Goal: Task Accomplishment & Management: Use online tool/utility

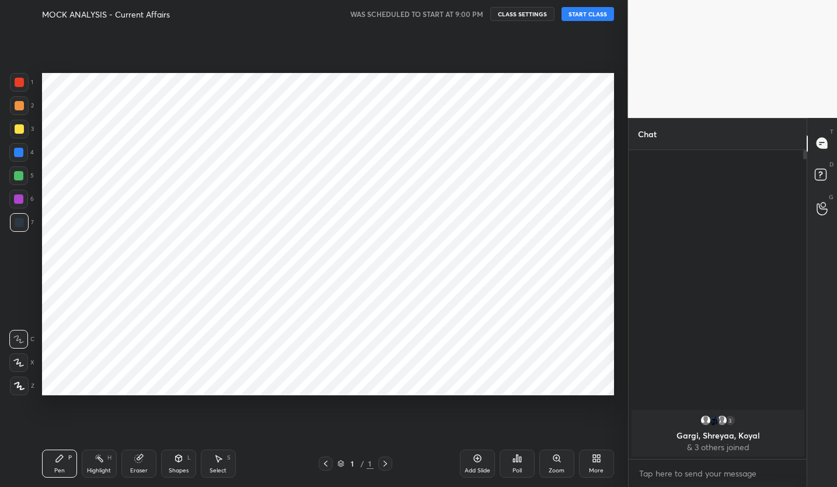
scroll to position [333, 175]
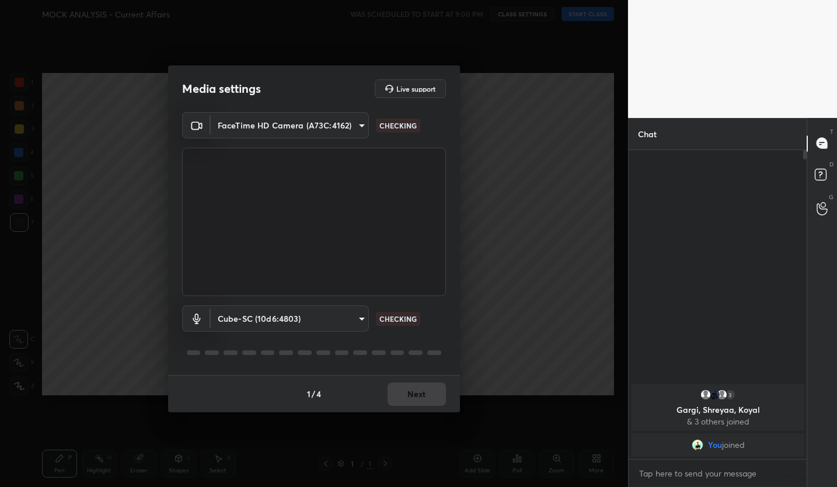
click at [420, 395] on div "1 / 4 Next" at bounding box center [314, 393] width 292 height 37
click at [420, 395] on button "Next" at bounding box center [417, 394] width 58 height 23
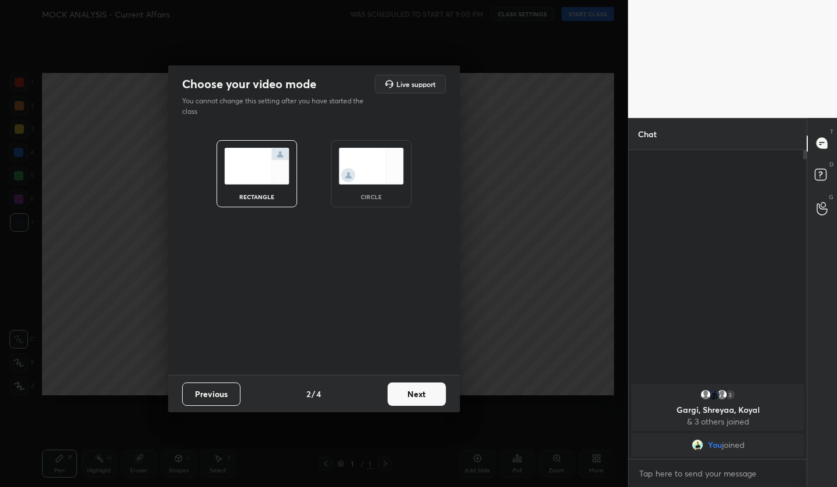
click at [420, 395] on button "Next" at bounding box center [417, 394] width 58 height 23
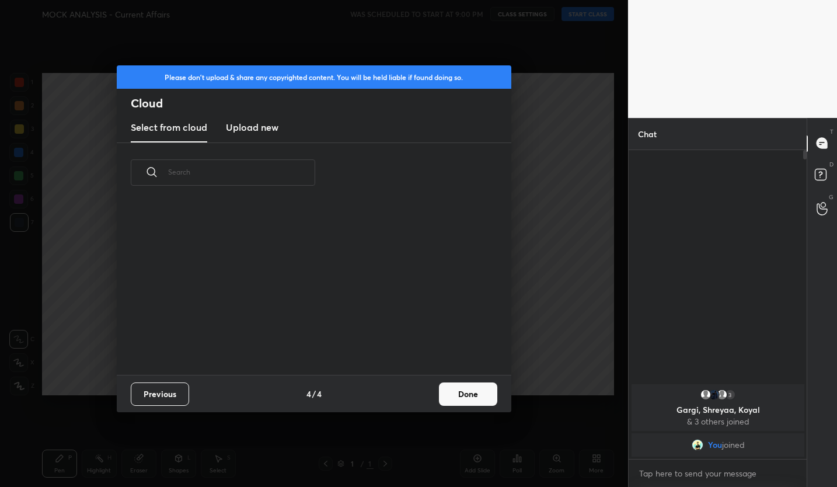
click at [420, 395] on div "Previous 4 / 4 Done" at bounding box center [314, 393] width 395 height 37
click at [450, 395] on button "Done" at bounding box center [468, 394] width 58 height 23
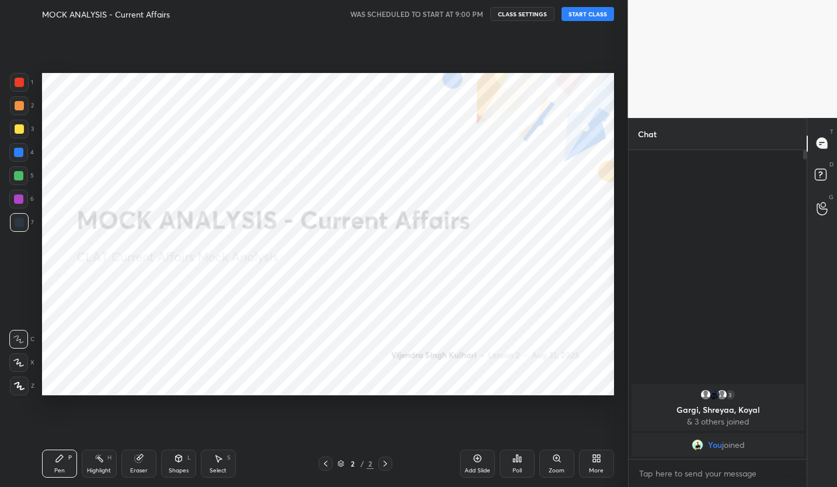
click at [589, 16] on button "START CLASS" at bounding box center [588, 14] width 53 height 14
click at [600, 455] on icon at bounding box center [598, 456] width 3 height 3
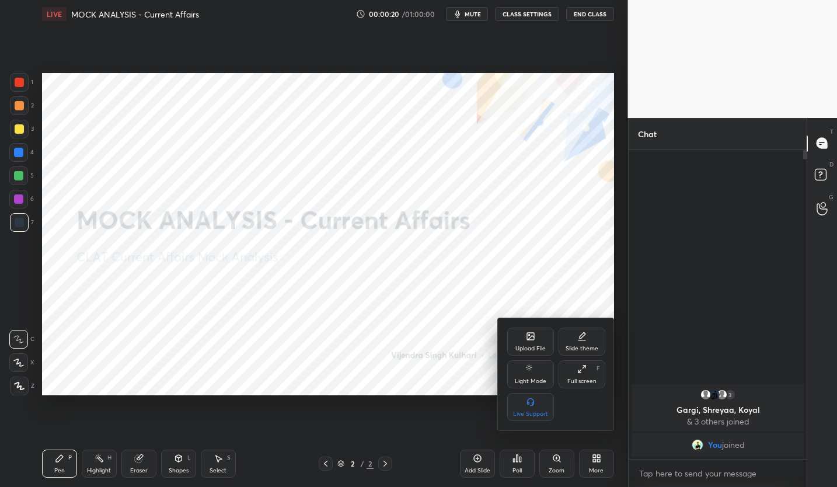
click at [542, 350] on div "Upload File" at bounding box center [531, 349] width 30 height 6
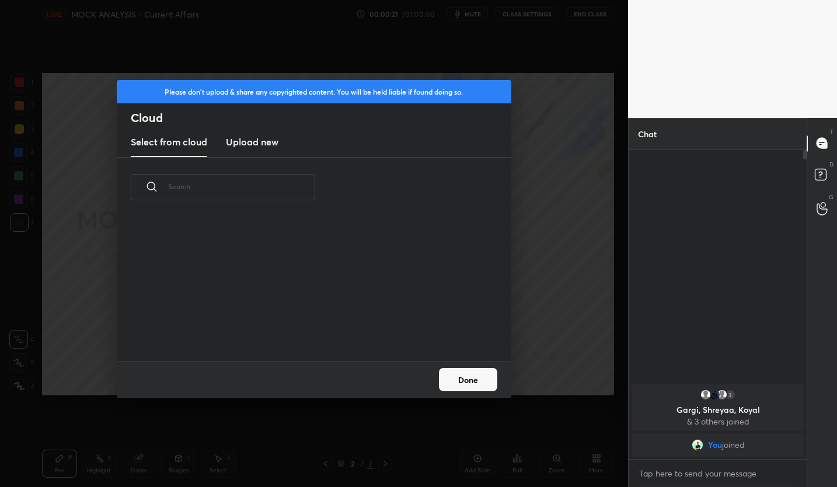
scroll to position [144, 375]
click at [275, 142] on h3 "Upload new" at bounding box center [252, 142] width 53 height 14
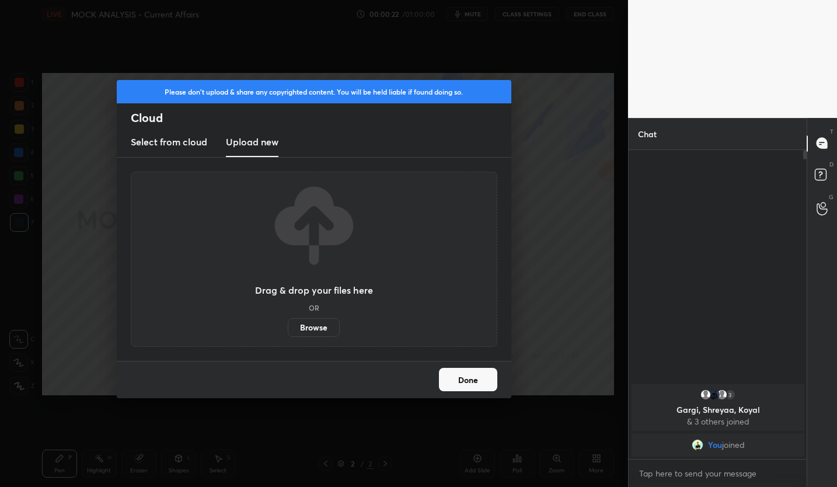
click at [296, 321] on label "Browse" at bounding box center [314, 327] width 52 height 19
click at [288, 321] on input "Browse" at bounding box center [288, 327] width 0 height 19
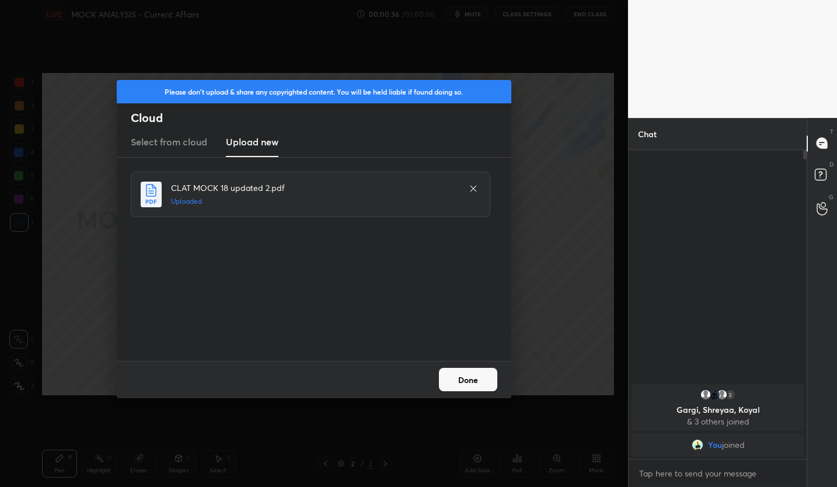
click at [476, 379] on button "Done" at bounding box center [468, 379] width 58 height 23
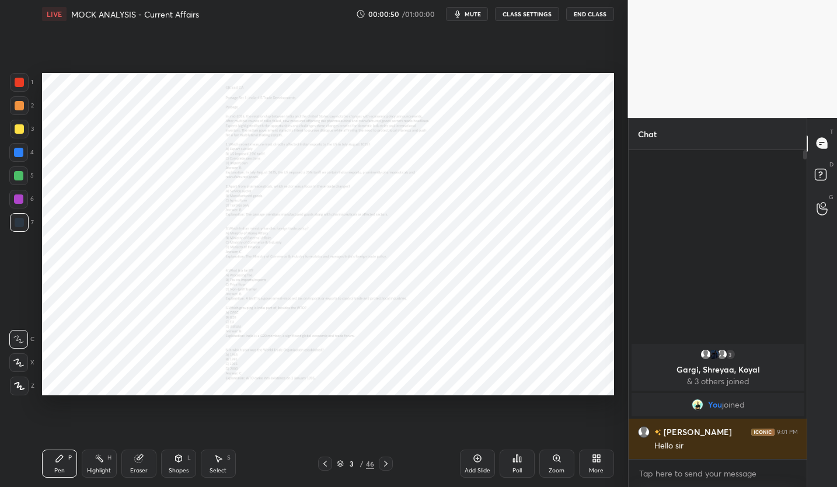
click at [567, 459] on div "Zoom" at bounding box center [557, 464] width 35 height 28
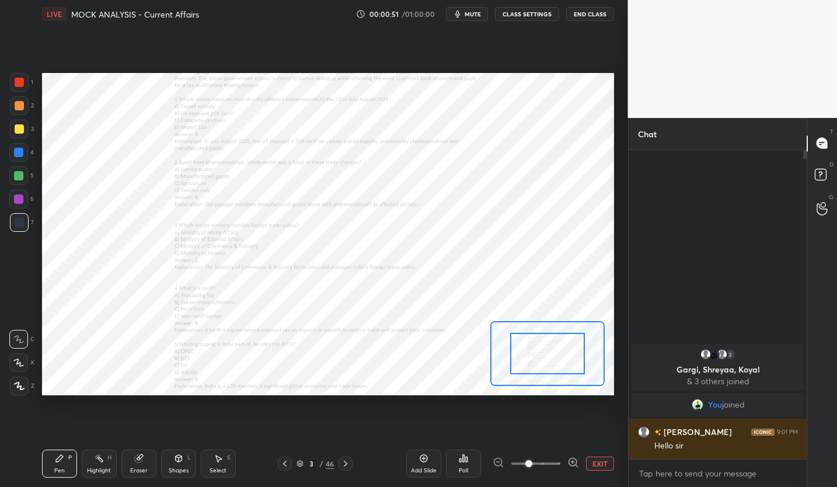
click at [560, 459] on div at bounding box center [536, 464] width 86 height 14
click at [571, 462] on icon at bounding box center [574, 463] width 12 height 12
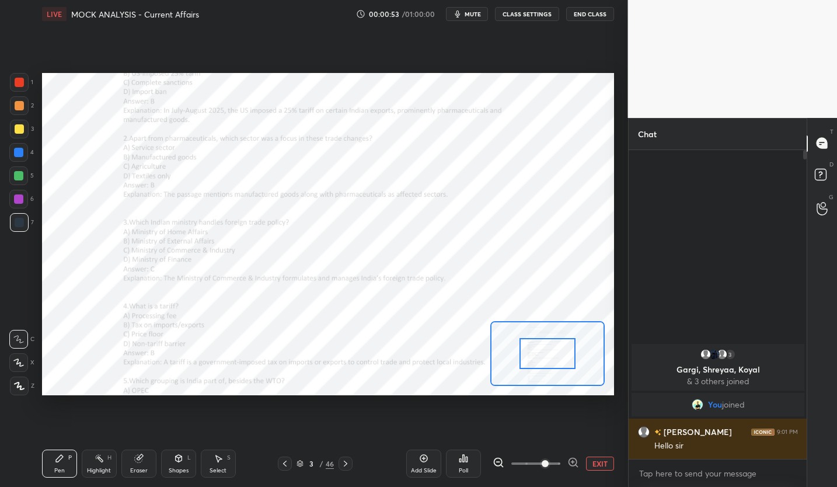
click at [574, 462] on icon at bounding box center [572, 462] width 3 height 0
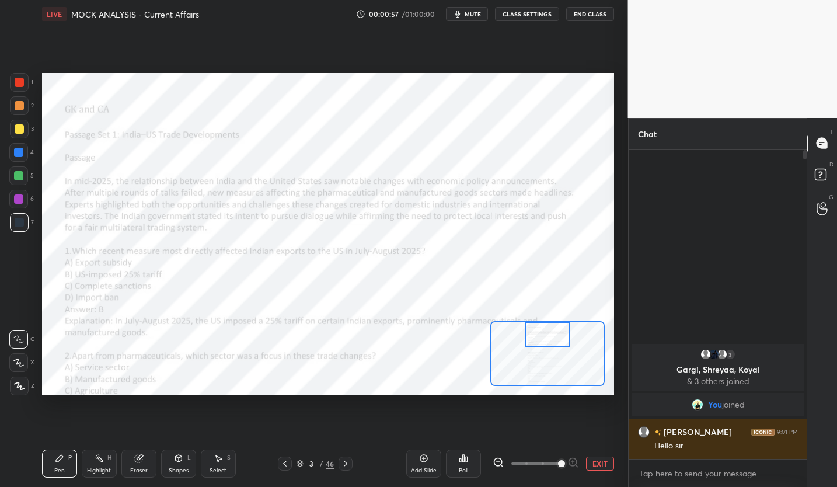
drag, startPoint x: 548, startPoint y: 351, endPoint x: 548, endPoint y: 331, distance: 19.9
click at [548, 331] on div at bounding box center [548, 334] width 45 height 25
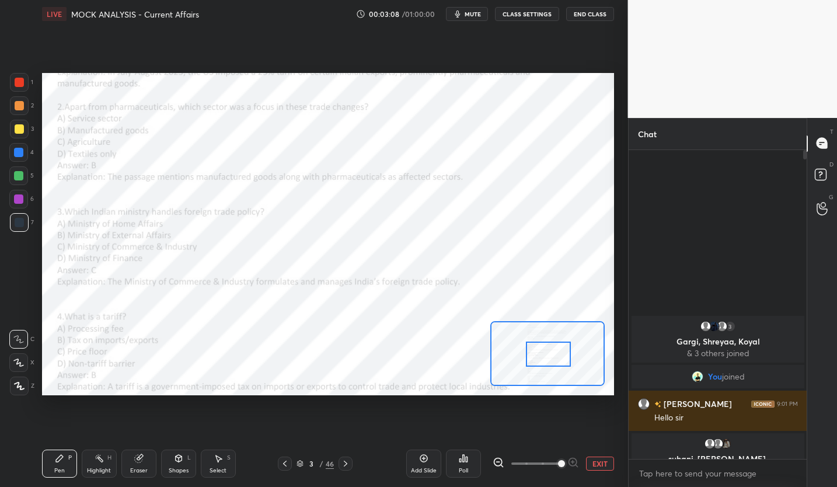
drag, startPoint x: 544, startPoint y: 338, endPoint x: 544, endPoint y: 357, distance: 19.3
click at [544, 357] on div at bounding box center [548, 354] width 45 height 25
click at [29, 164] on div "4" at bounding box center [21, 154] width 25 height 23
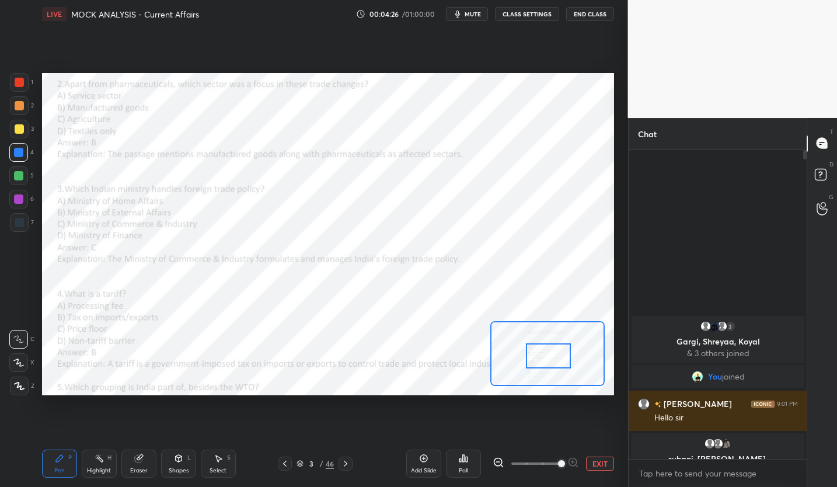
click at [545, 358] on div at bounding box center [548, 355] width 45 height 25
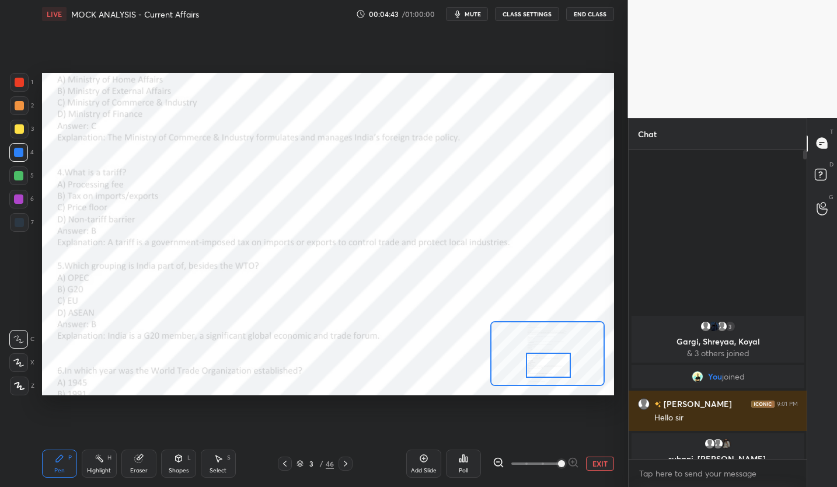
drag, startPoint x: 557, startPoint y: 356, endPoint x: 557, endPoint y: 366, distance: 9.3
click at [557, 366] on div at bounding box center [548, 365] width 45 height 25
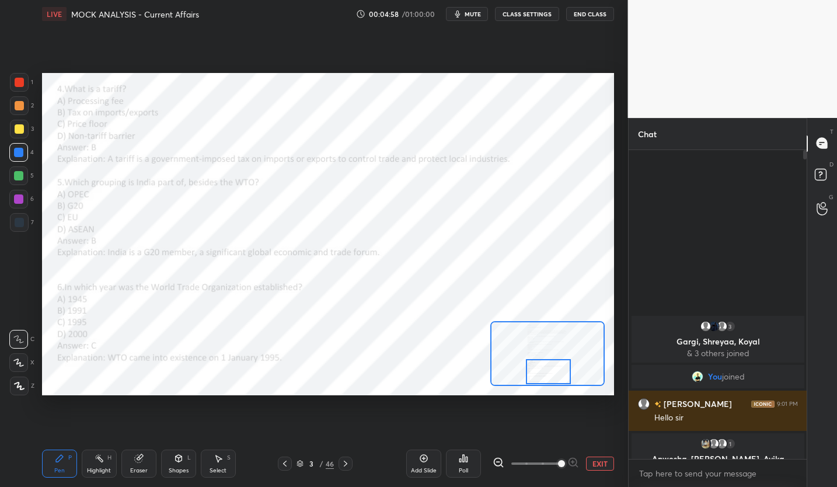
drag, startPoint x: 543, startPoint y: 364, endPoint x: 543, endPoint y: 373, distance: 8.8
click at [543, 373] on div at bounding box center [548, 371] width 45 height 25
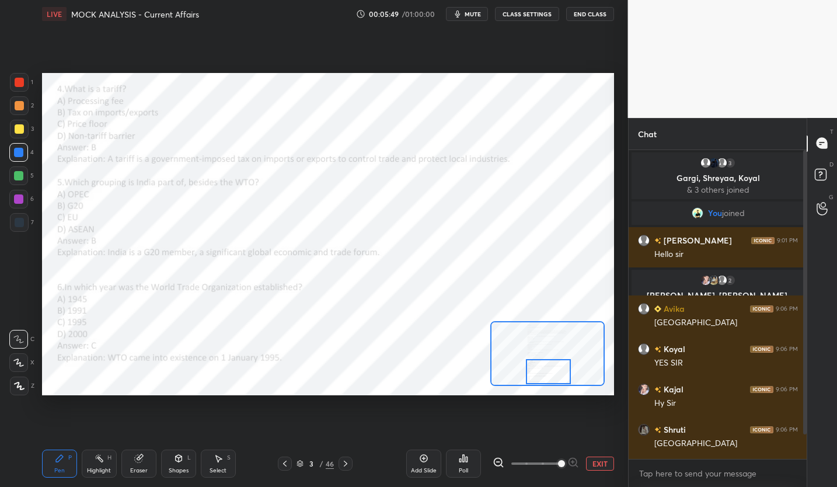
click at [341, 468] on div at bounding box center [346, 464] width 14 height 14
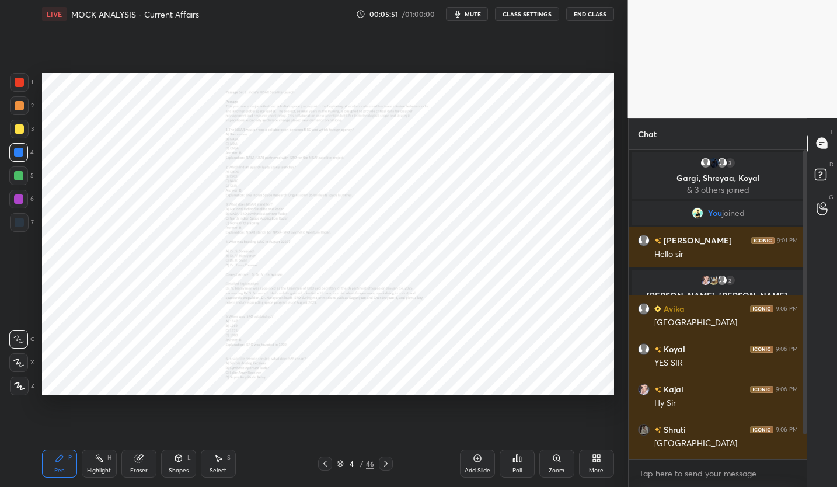
click at [548, 466] on div "Zoom" at bounding box center [557, 464] width 35 height 28
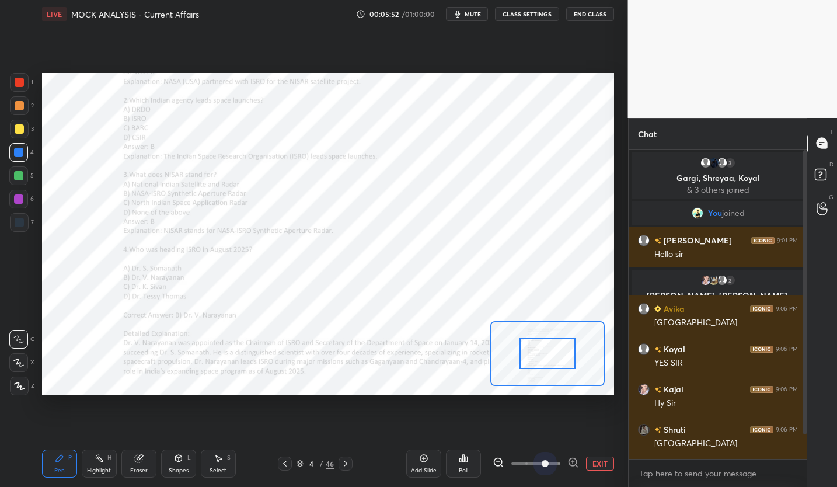
click at [548, 466] on span at bounding box center [536, 464] width 49 height 18
click at [548, 466] on span at bounding box center [545, 463] width 7 height 7
click at [549, 464] on span at bounding box center [545, 463] width 7 height 7
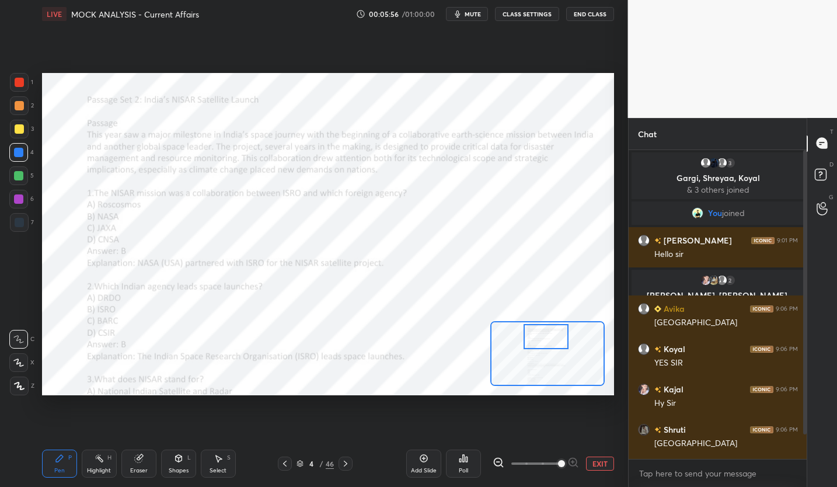
drag, startPoint x: 553, startPoint y: 362, endPoint x: 552, endPoint y: 345, distance: 17.0
click at [552, 345] on div at bounding box center [546, 336] width 45 height 25
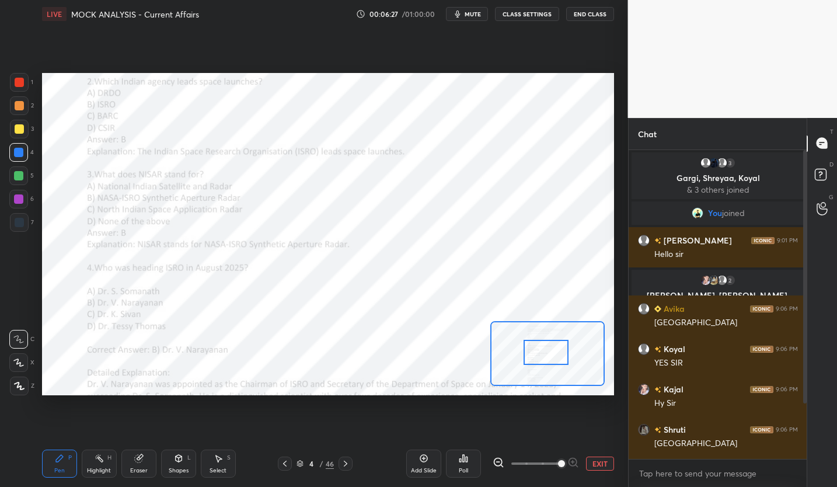
drag, startPoint x: 536, startPoint y: 344, endPoint x: 536, endPoint y: 360, distance: 15.8
click at [536, 360] on div at bounding box center [546, 352] width 45 height 25
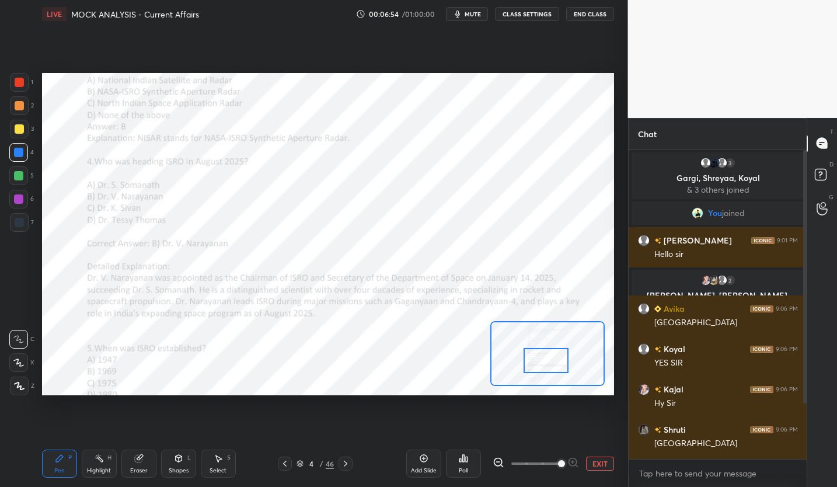
drag, startPoint x: 561, startPoint y: 357, endPoint x: 561, endPoint y: 366, distance: 8.2
click at [561, 366] on div at bounding box center [546, 360] width 45 height 25
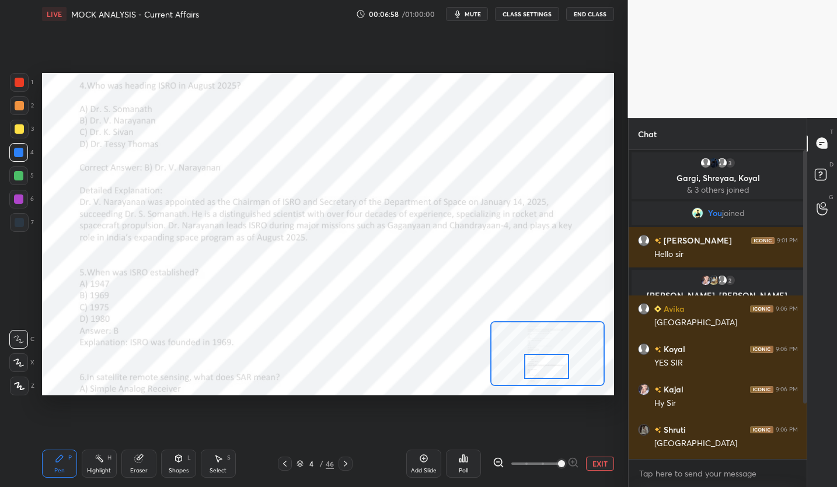
click at [547, 357] on div at bounding box center [546, 366] width 45 height 25
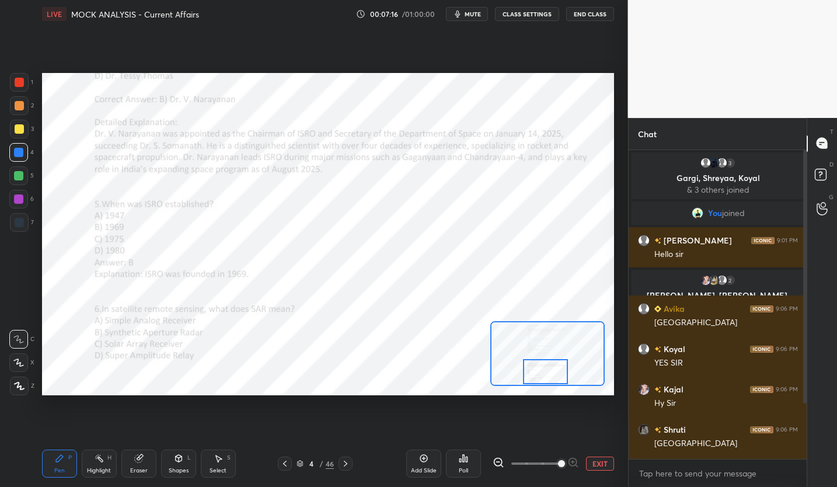
drag, startPoint x: 560, startPoint y: 370, endPoint x: 550, endPoint y: 385, distance: 18.5
click at [558, 381] on div at bounding box center [545, 371] width 45 height 25
drag, startPoint x: 546, startPoint y: 364, endPoint x: 548, endPoint y: 353, distance: 11.8
click at [548, 353] on div at bounding box center [546, 359] width 45 height 25
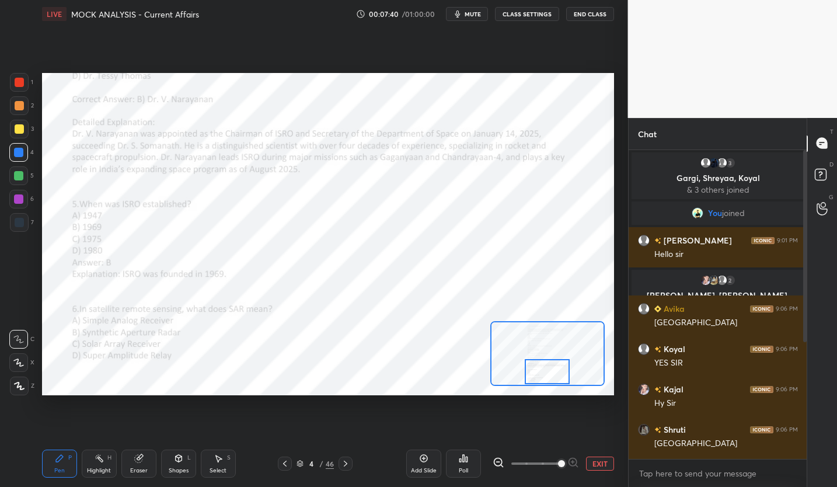
drag, startPoint x: 538, startPoint y: 362, endPoint x: 539, endPoint y: 374, distance: 12.3
click at [539, 374] on div at bounding box center [547, 371] width 45 height 25
click at [344, 464] on icon at bounding box center [345, 463] width 9 height 9
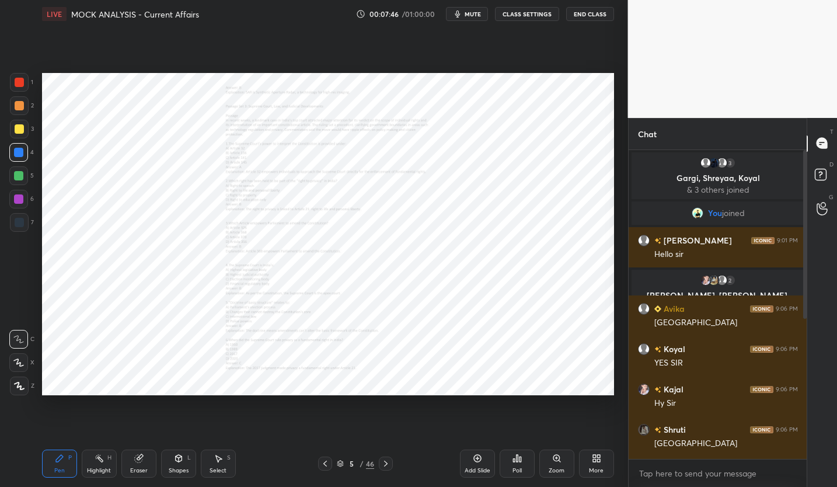
click at [557, 463] on div "Zoom" at bounding box center [557, 464] width 35 height 28
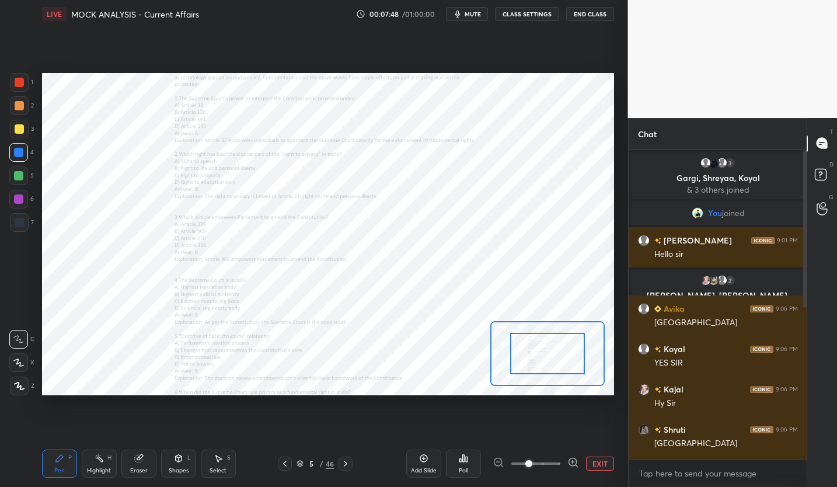
click at [575, 463] on icon at bounding box center [574, 463] width 12 height 12
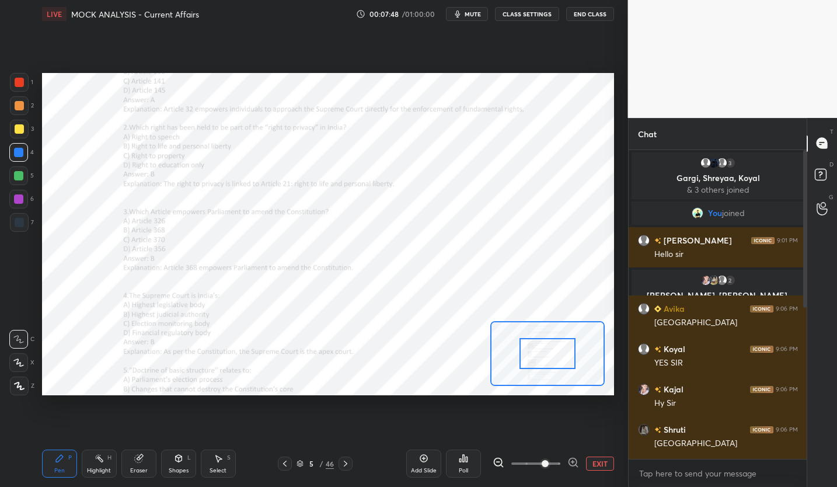
click at [575, 463] on icon at bounding box center [574, 463] width 12 height 12
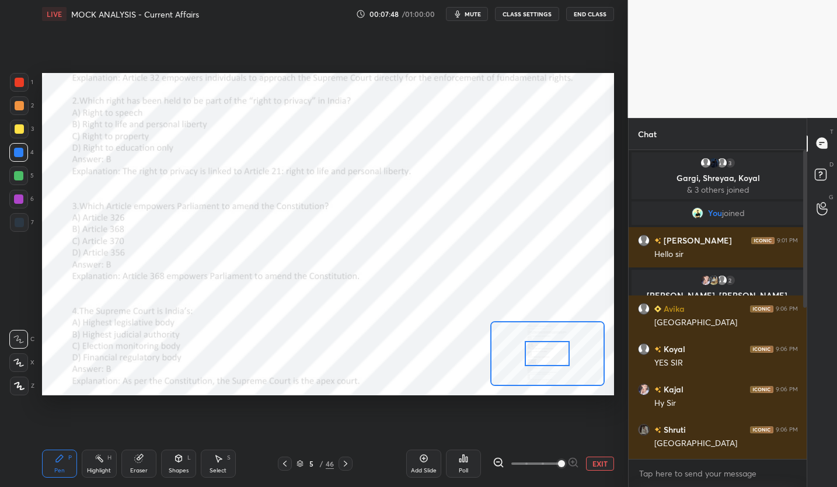
click at [575, 463] on div at bounding box center [536, 464] width 86 height 14
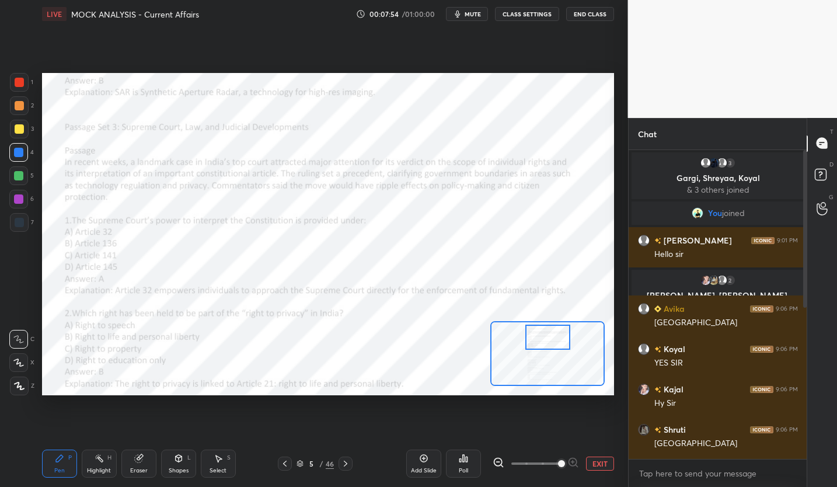
drag, startPoint x: 552, startPoint y: 356, endPoint x: 553, endPoint y: 340, distance: 16.4
click at [553, 340] on div at bounding box center [548, 337] width 45 height 25
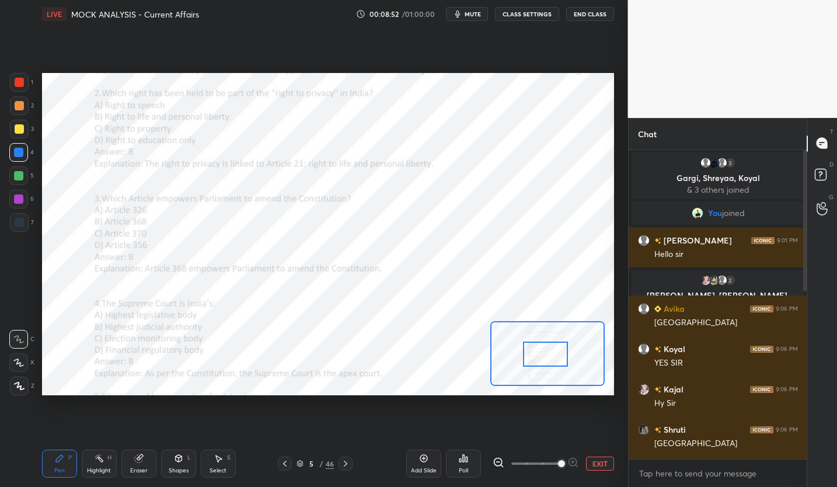
drag, startPoint x: 543, startPoint y: 336, endPoint x: 541, endPoint y: 353, distance: 17.1
click at [541, 353] on div at bounding box center [545, 354] width 45 height 25
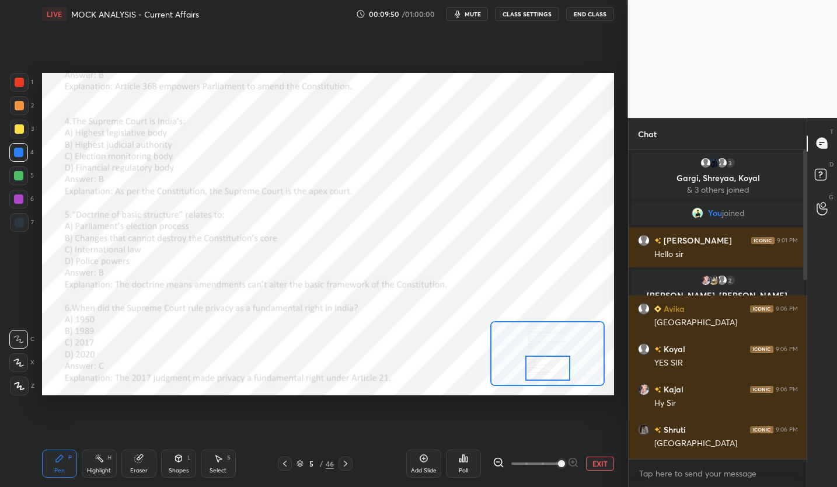
drag, startPoint x: 539, startPoint y: 354, endPoint x: 541, endPoint y: 368, distance: 14.2
click at [541, 368] on div at bounding box center [548, 368] width 45 height 25
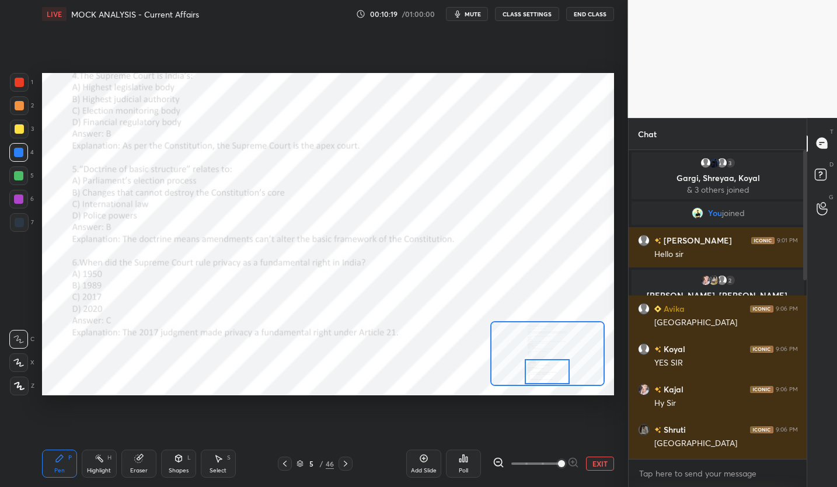
drag, startPoint x: 546, startPoint y: 364, endPoint x: 545, endPoint y: 377, distance: 12.9
click at [545, 377] on div at bounding box center [547, 371] width 45 height 25
click at [350, 463] on icon at bounding box center [345, 463] width 9 height 9
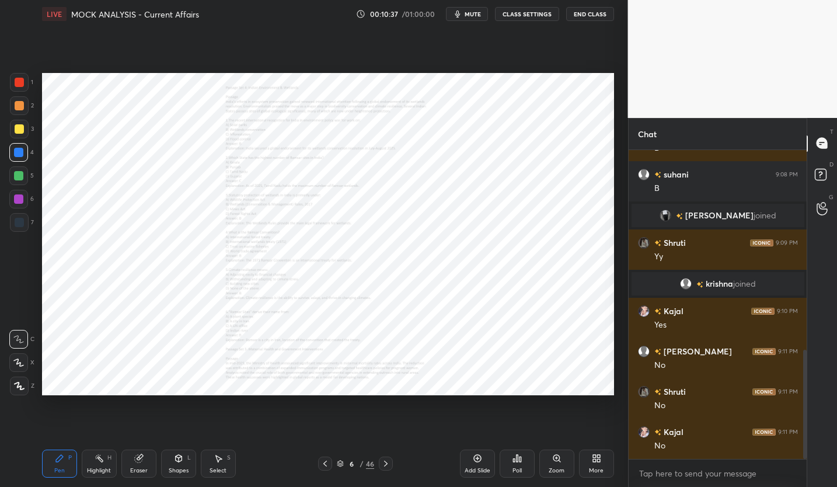
scroll to position [606, 0]
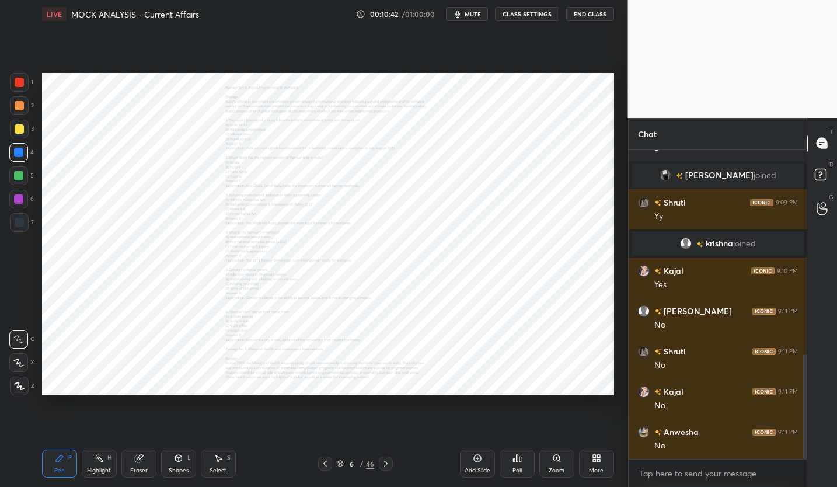
click at [550, 463] on div "Zoom" at bounding box center [557, 464] width 35 height 28
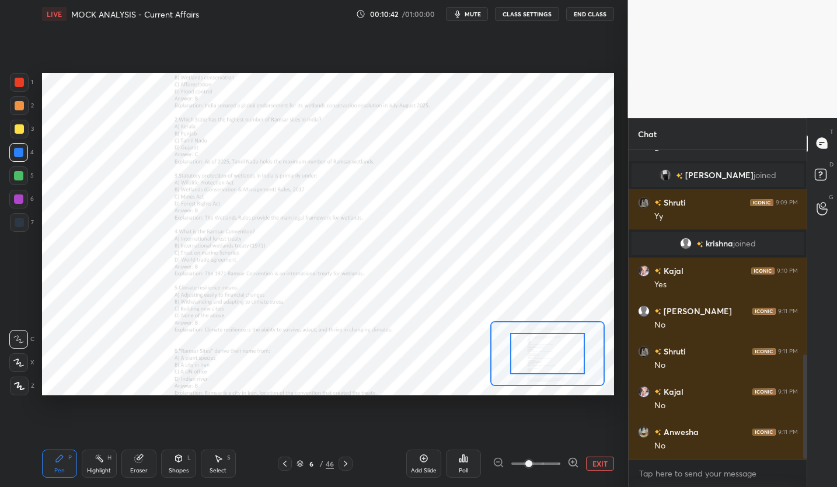
click at [550, 463] on span at bounding box center [536, 464] width 49 height 18
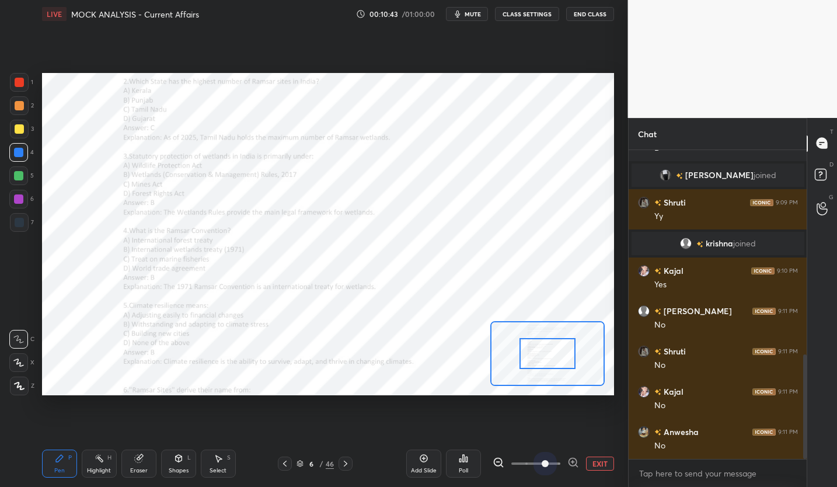
click at [549, 463] on span at bounding box center [545, 463] width 7 height 7
click at [576, 460] on icon at bounding box center [573, 462] width 8 height 8
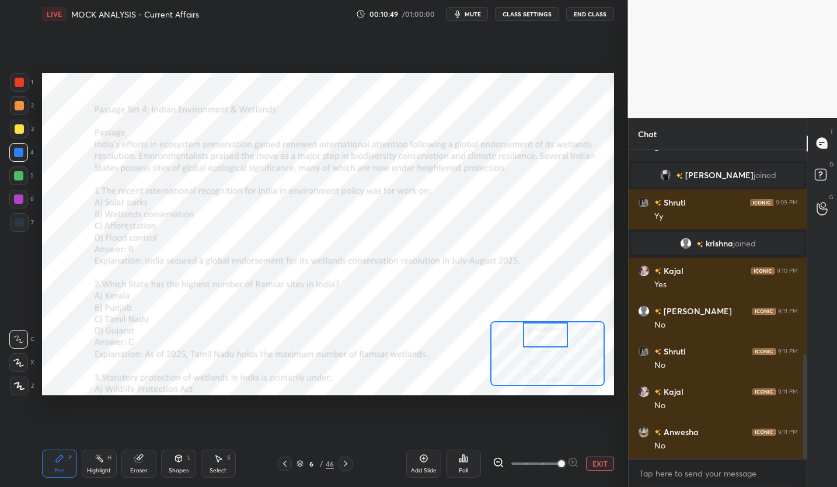
drag, startPoint x: 547, startPoint y: 362, endPoint x: 545, endPoint y: 339, distance: 22.8
click at [545, 339] on div at bounding box center [545, 334] width 45 height 25
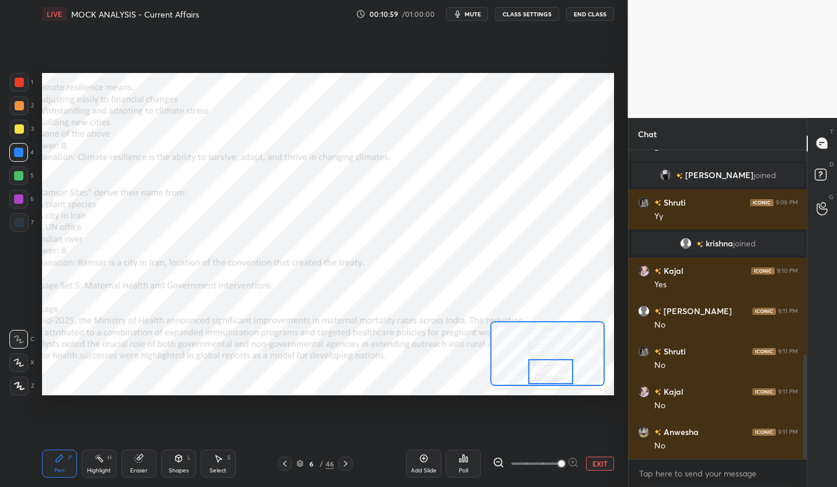
scroll to position [634, 0]
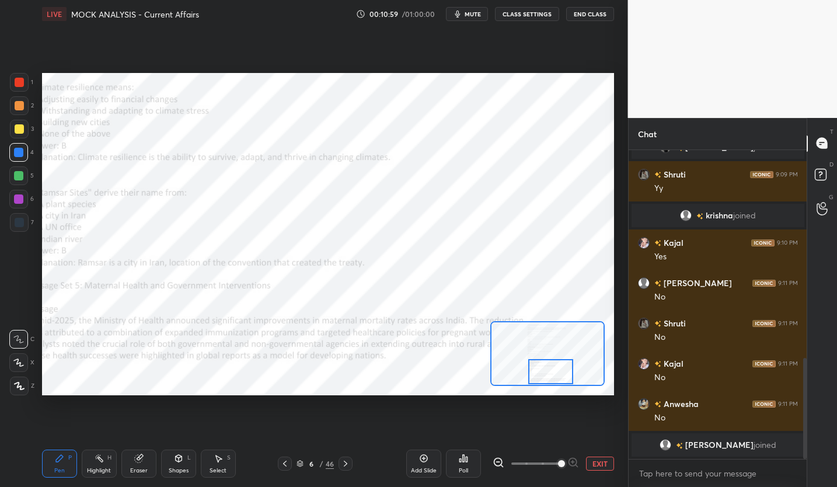
click at [550, 388] on div "Setting up your live class Poll for secs No correct answer Start poll" at bounding box center [328, 234] width 572 height 322
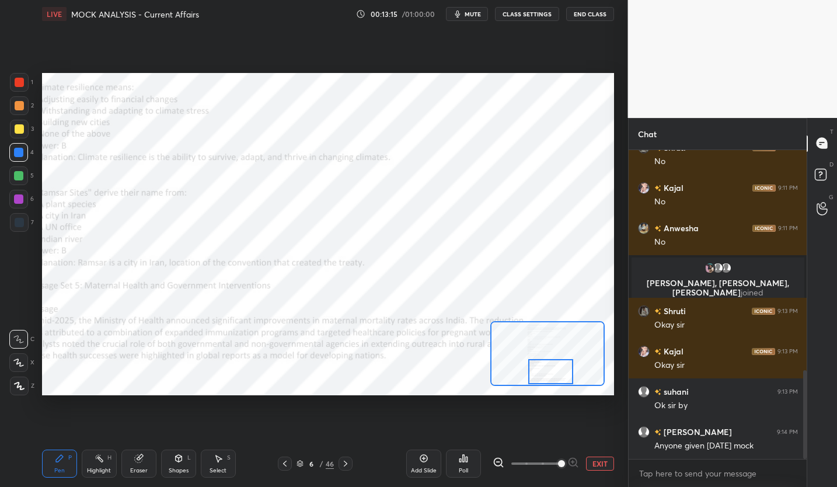
scroll to position [821, 0]
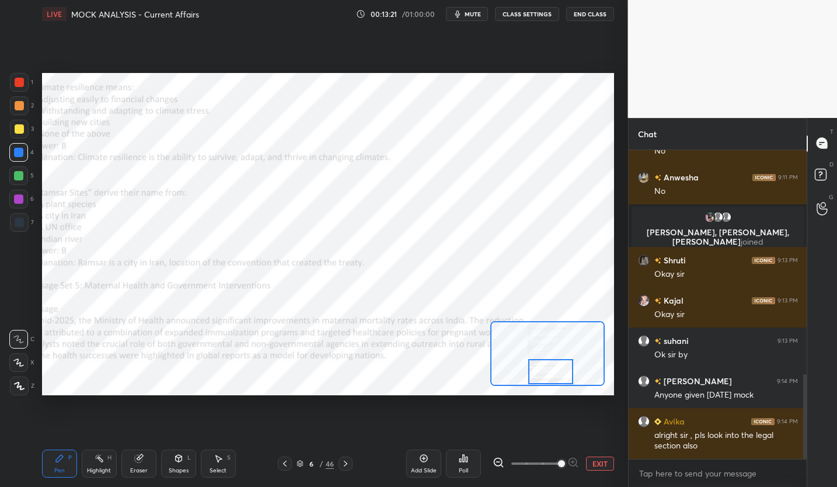
click at [592, 11] on button "End Class" at bounding box center [590, 14] width 48 height 14
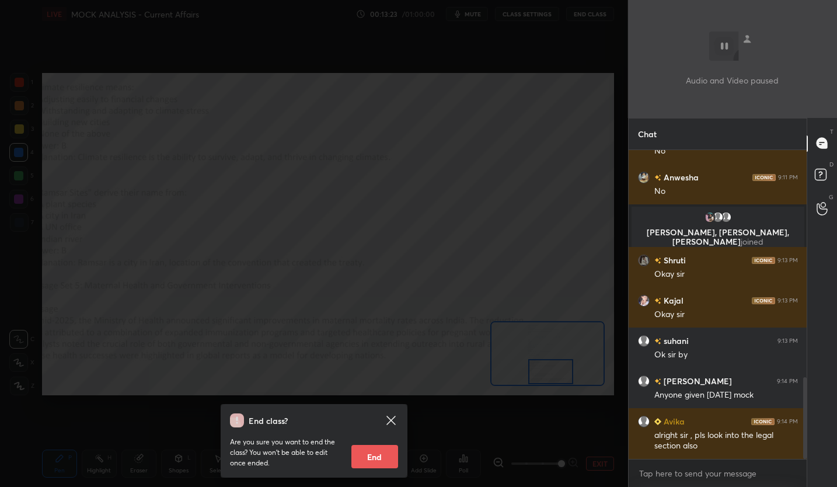
scroll to position [861, 0]
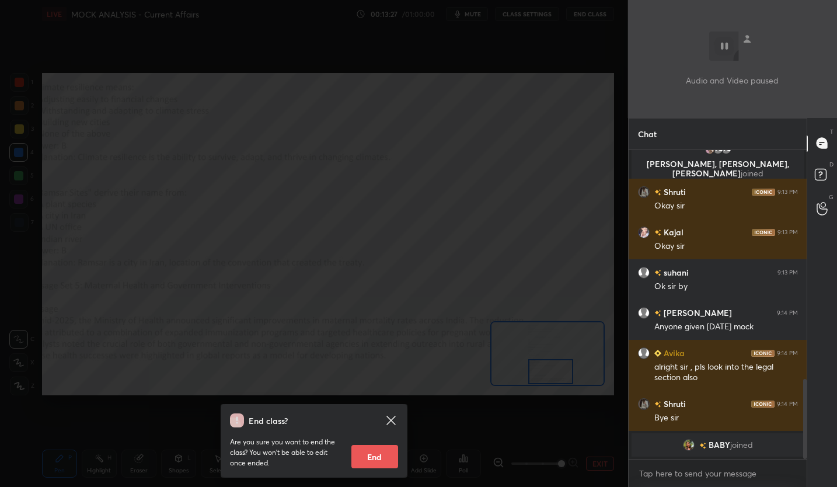
drag, startPoint x: 387, startPoint y: 449, endPoint x: 402, endPoint y: 410, distance: 41.4
click at [402, 410] on div "End class? Are you sure you want to end the class? You won’t be able to edit on…" at bounding box center [314, 441] width 187 height 74
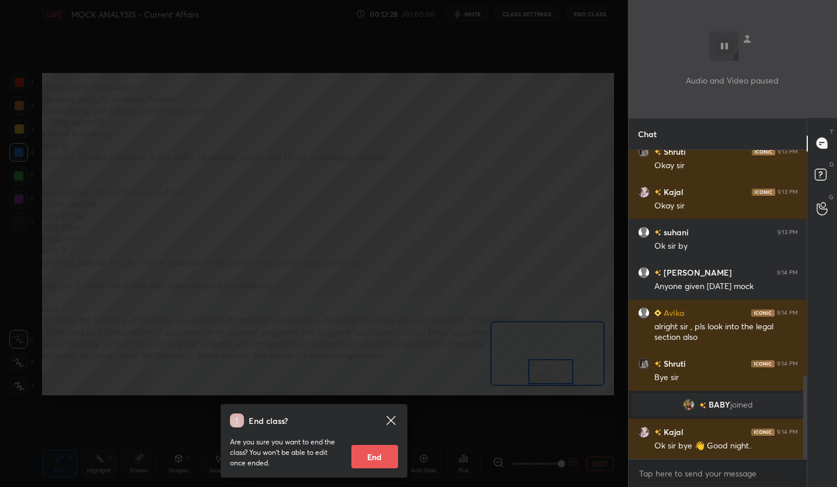
click at [398, 420] on div "End class? Are you sure you want to end the class? You won’t be able to edit on…" at bounding box center [314, 441] width 187 height 74
click at [391, 422] on icon at bounding box center [391, 420] width 9 height 9
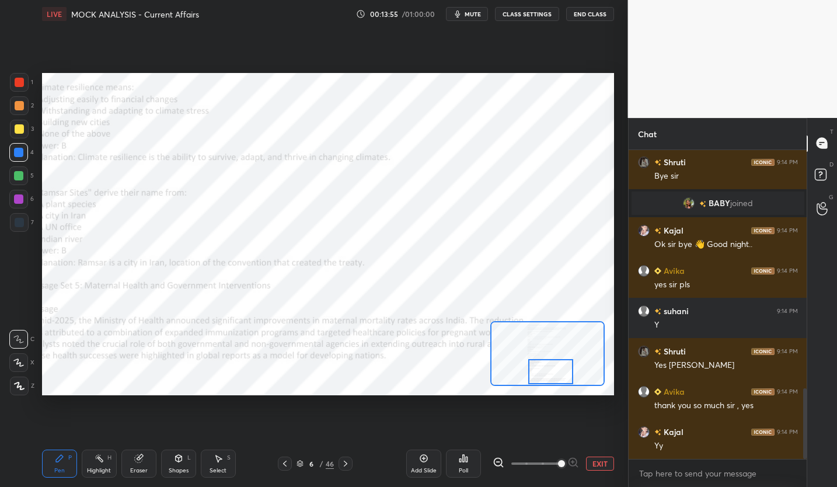
scroll to position [1082, 0]
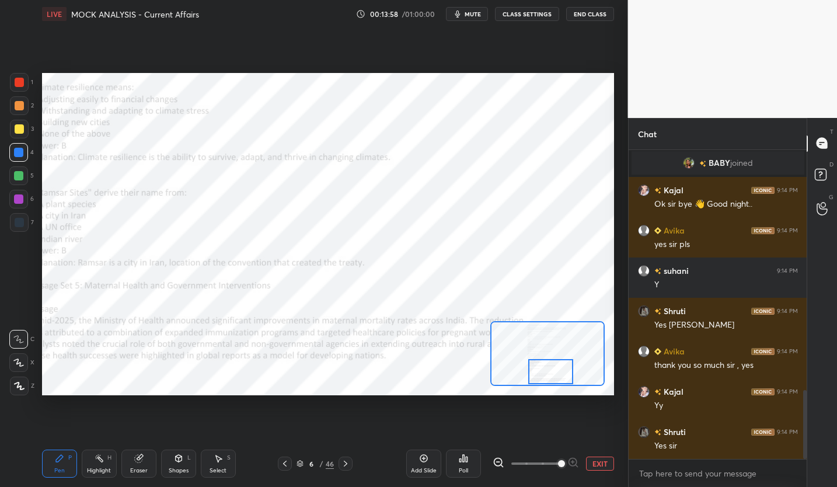
click at [584, 18] on button "End Class" at bounding box center [590, 14] width 48 height 14
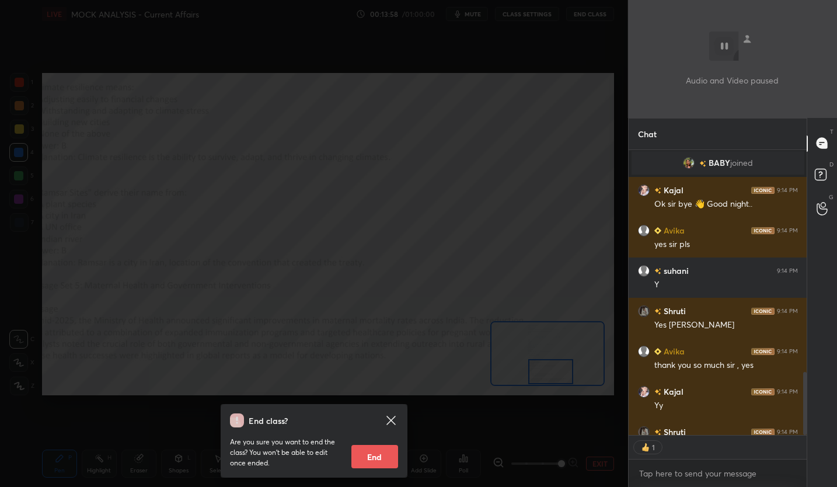
scroll to position [4, 4]
click at [396, 423] on icon at bounding box center [391, 420] width 14 height 14
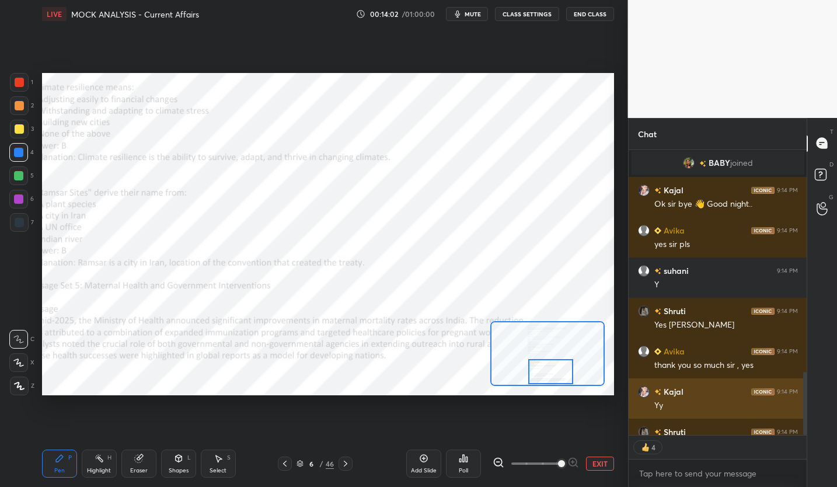
scroll to position [1106, 0]
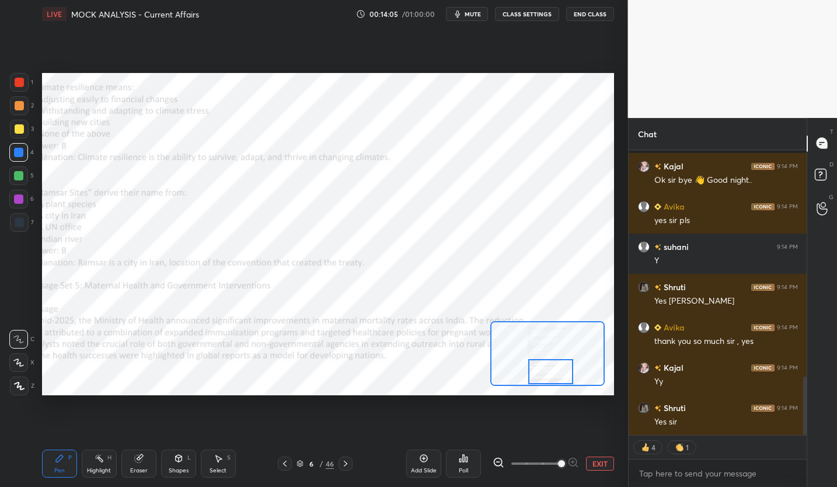
click at [579, 17] on button "End Class" at bounding box center [590, 14] width 48 height 14
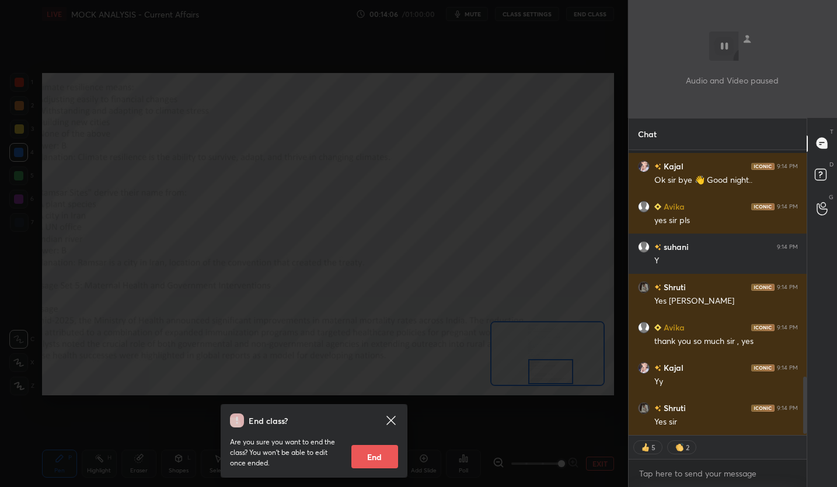
scroll to position [1146, 0]
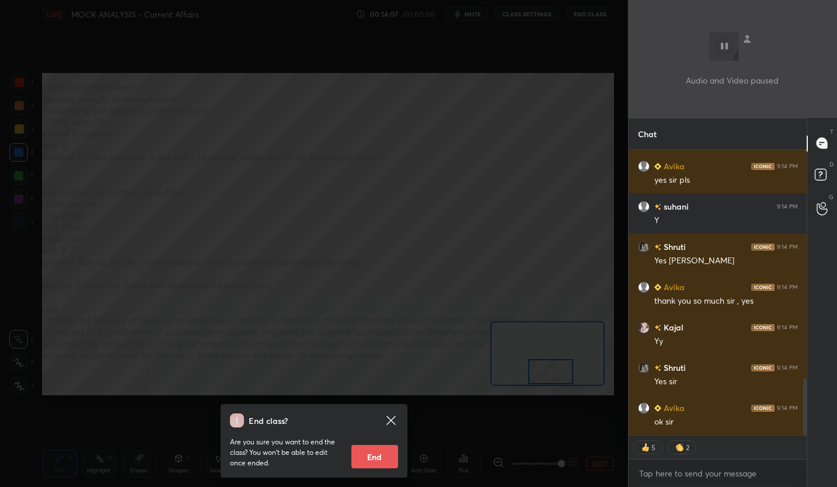
click at [367, 463] on button "End" at bounding box center [375, 456] width 47 height 23
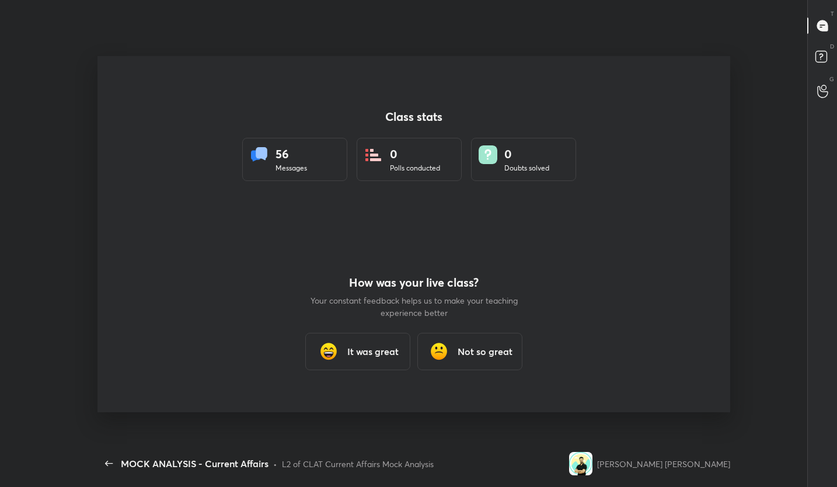
scroll to position [0, 0]
